Goal: Task Accomplishment & Management: Use online tool/utility

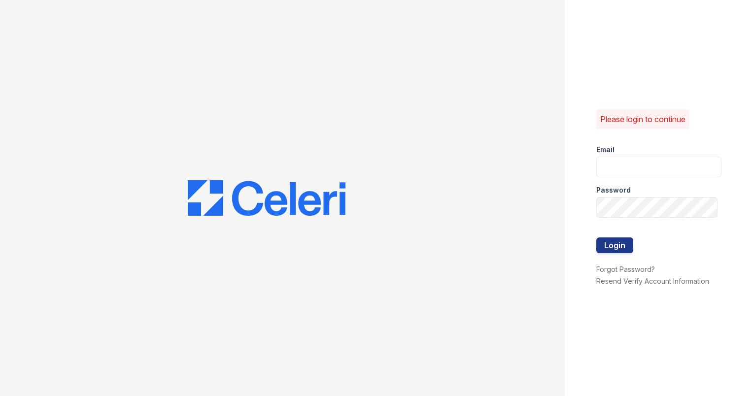
click at [639, 158] on input "email" at bounding box center [658, 167] width 125 height 21
type input "[PERSON_NAME][EMAIL_ADDRESS][DOMAIN_NAME]"
click at [624, 244] on button "Login" at bounding box center [614, 245] width 37 height 16
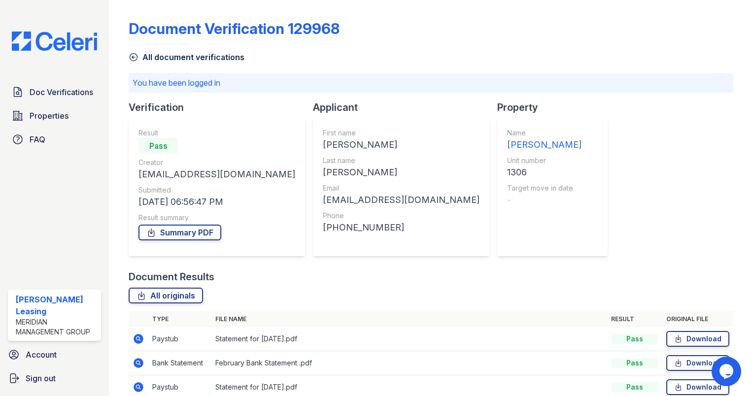
drag, startPoint x: 135, startPoint y: 56, endPoint x: 228, endPoint y: 79, distance: 95.5
click at [135, 56] on icon at bounding box center [134, 57] width 10 height 10
